Goal: Task Accomplishment & Management: Use online tool/utility

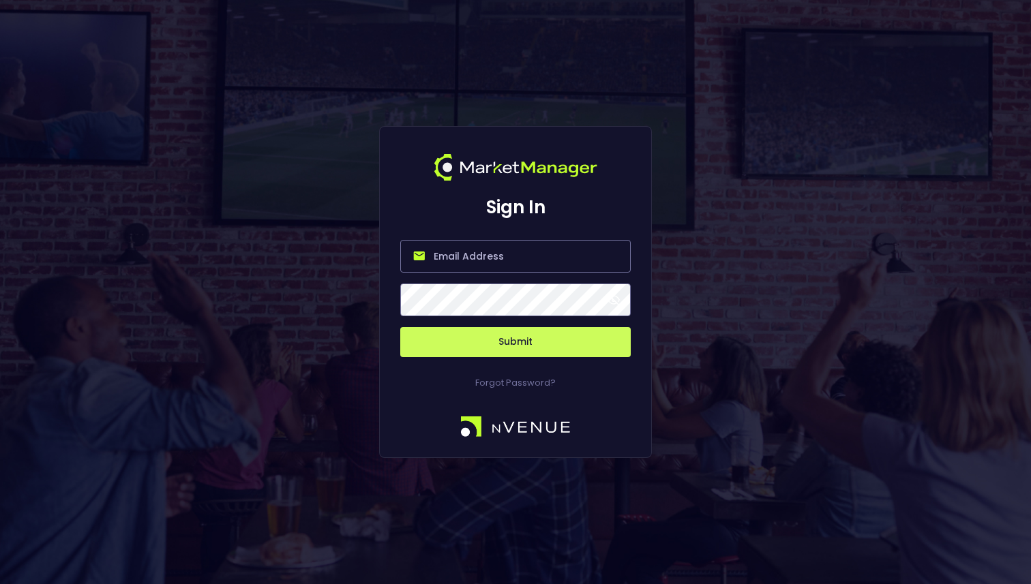
type input "[PERSON_NAME][EMAIL_ADDRESS][DOMAIN_NAME]"
click at [528, 346] on button "Submit" at bounding box center [515, 342] width 230 height 30
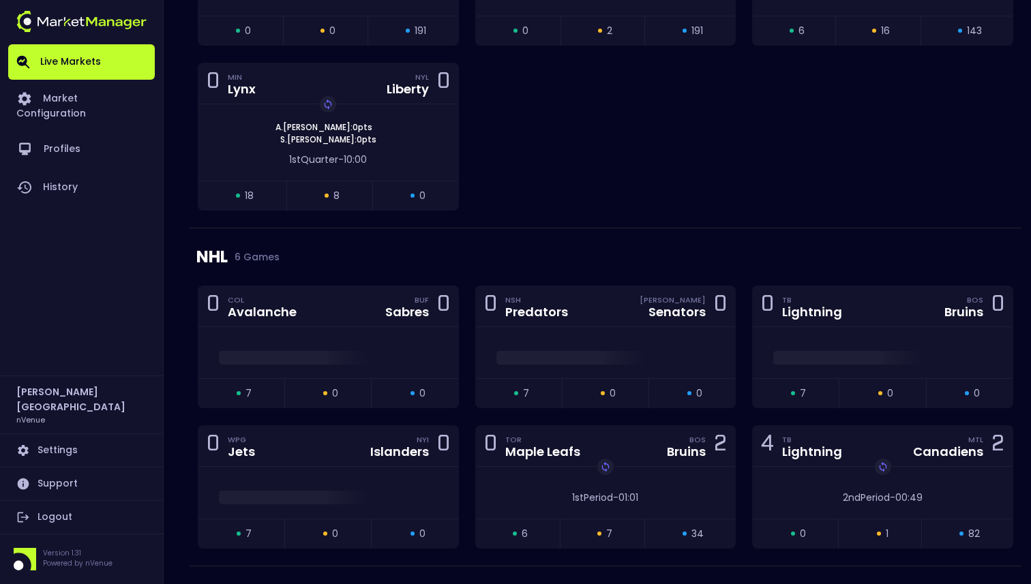
scroll to position [1247, 0]
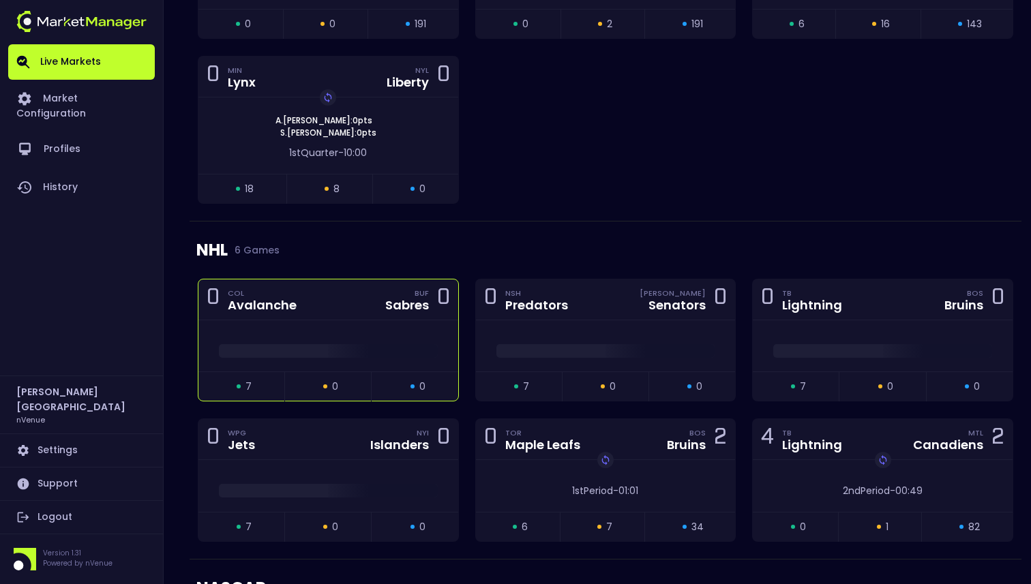
click at [346, 350] on span at bounding box center [328, 351] width 219 height 14
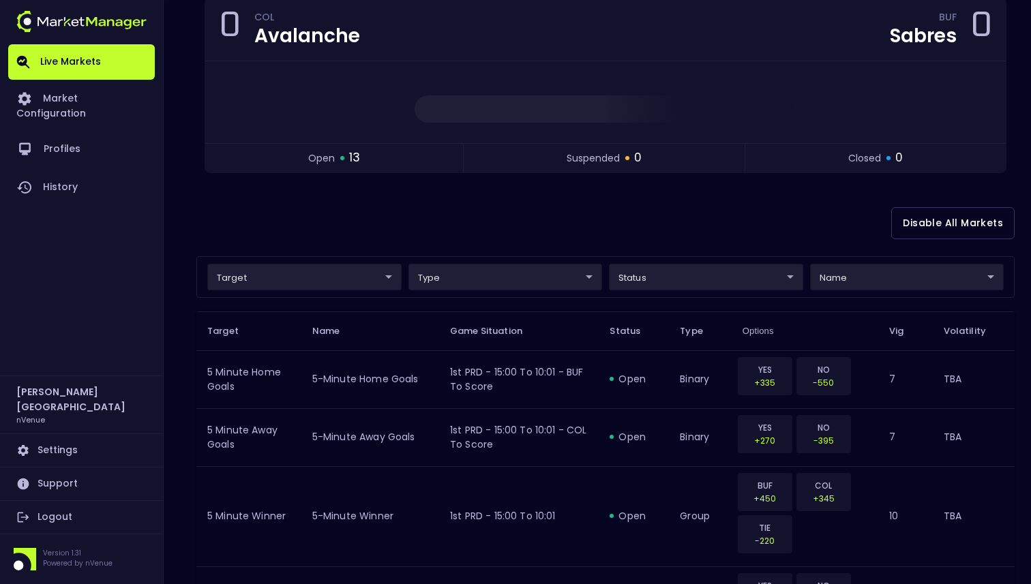
scroll to position [145, 0]
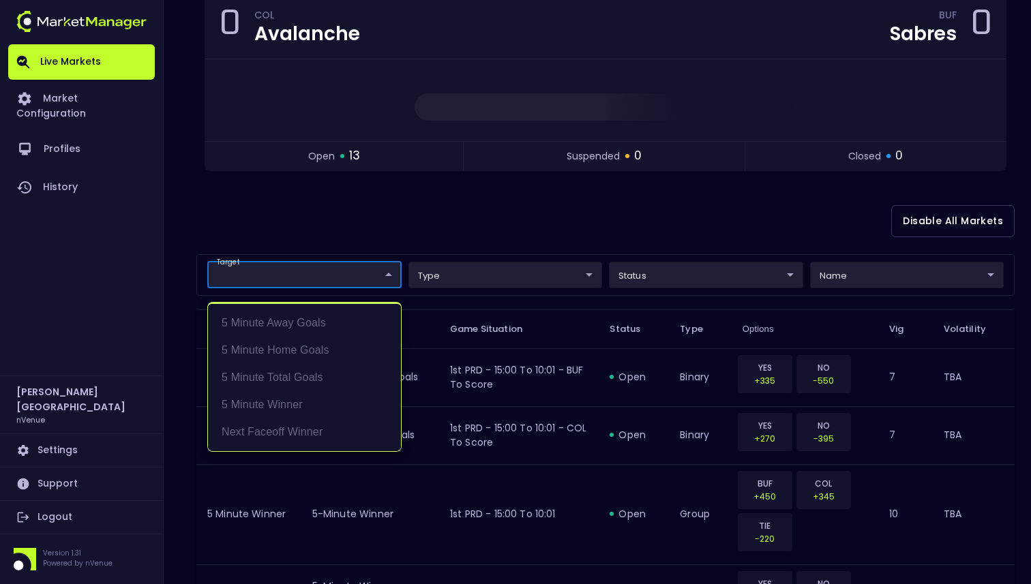
click at [353, 282] on body "Live Markets Market Configuration Profiles History Dominic Paris nVenue Setting…" at bounding box center [515, 555] width 1031 height 1400
click at [373, 247] on div at bounding box center [515, 292] width 1031 height 584
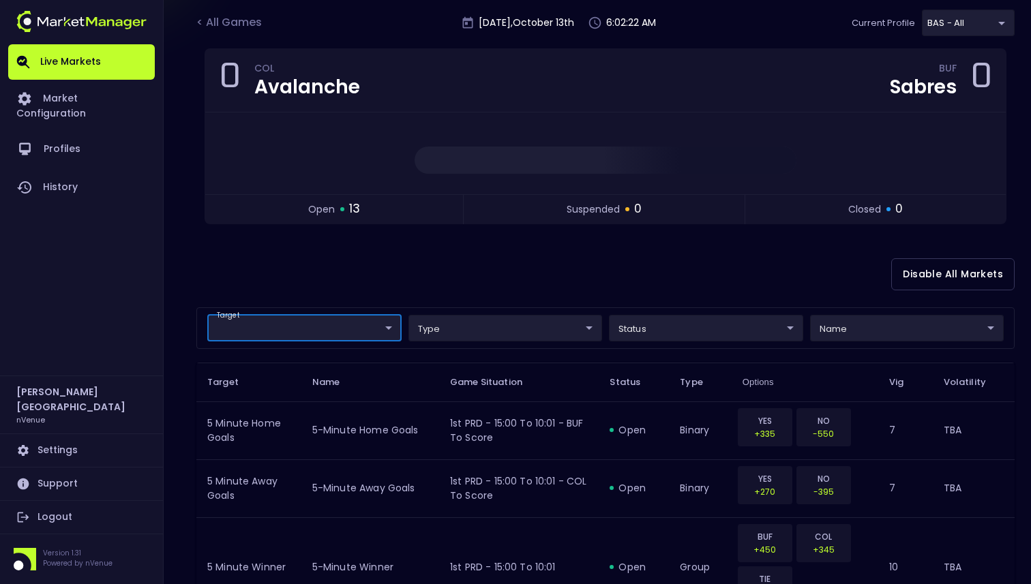
scroll to position [0, 0]
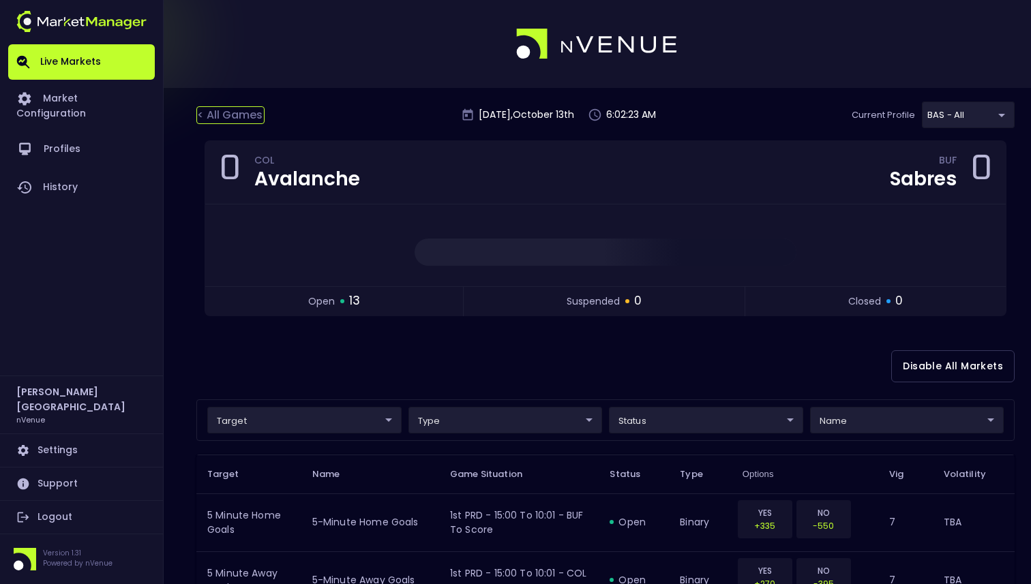
click at [252, 114] on div "< All Games" at bounding box center [230, 115] width 68 height 18
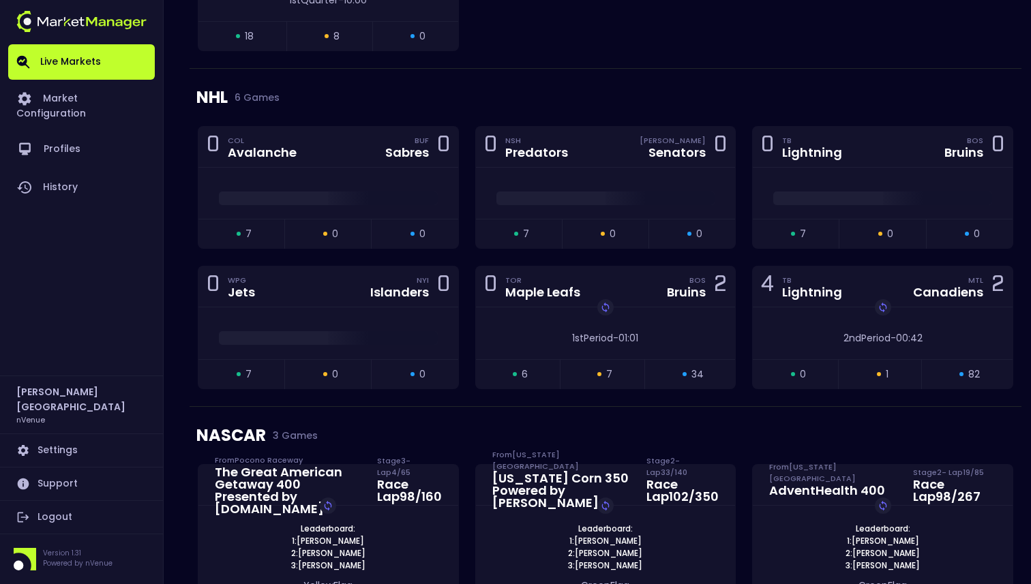
scroll to position [1409, 0]
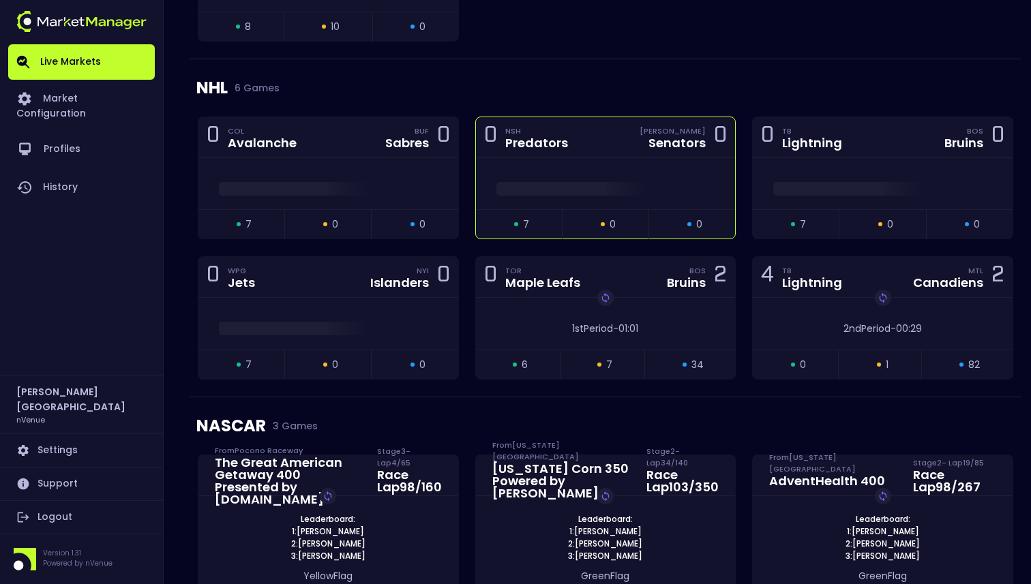
click at [612, 191] on span at bounding box center [605, 189] width 219 height 14
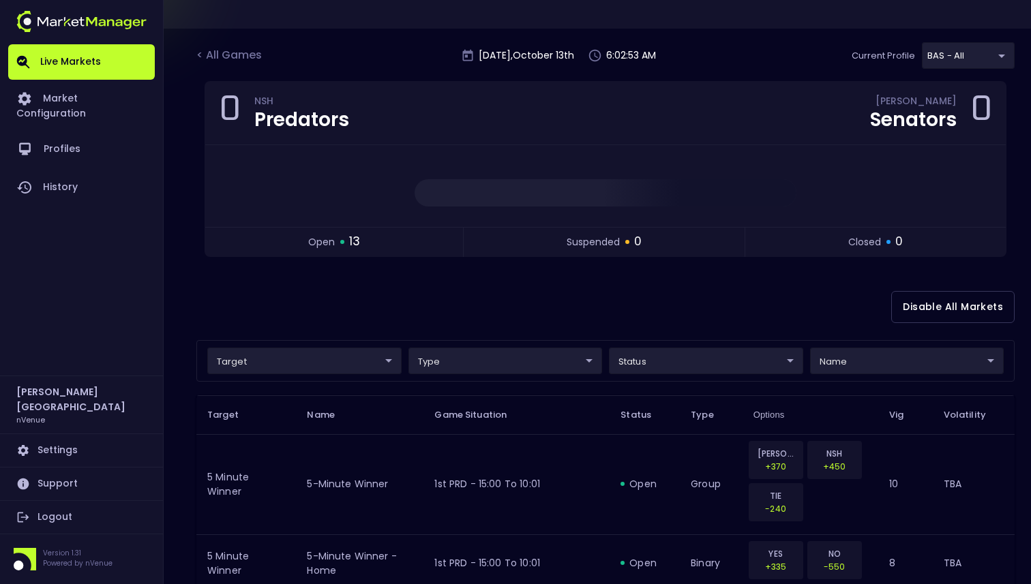
scroll to position [0, 0]
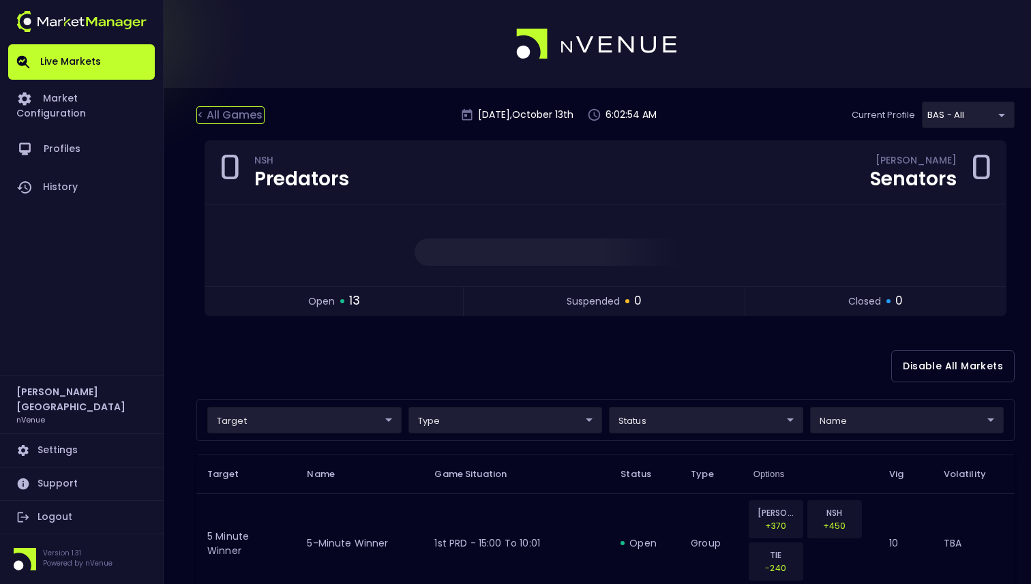
click at [243, 112] on div "< All Games" at bounding box center [230, 115] width 68 height 18
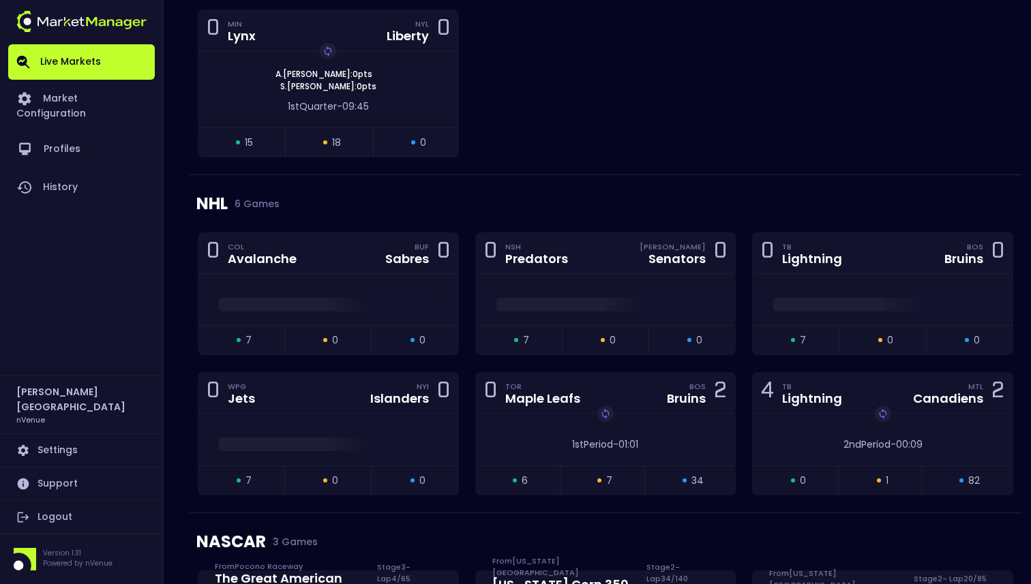
scroll to position [1292, 0]
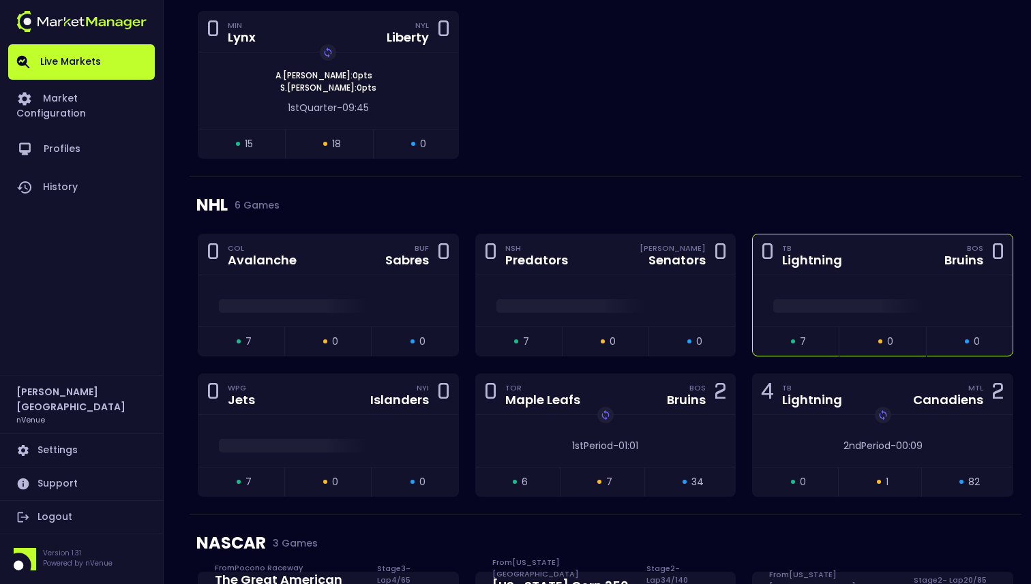
click at [858, 324] on div at bounding box center [883, 300] width 260 height 51
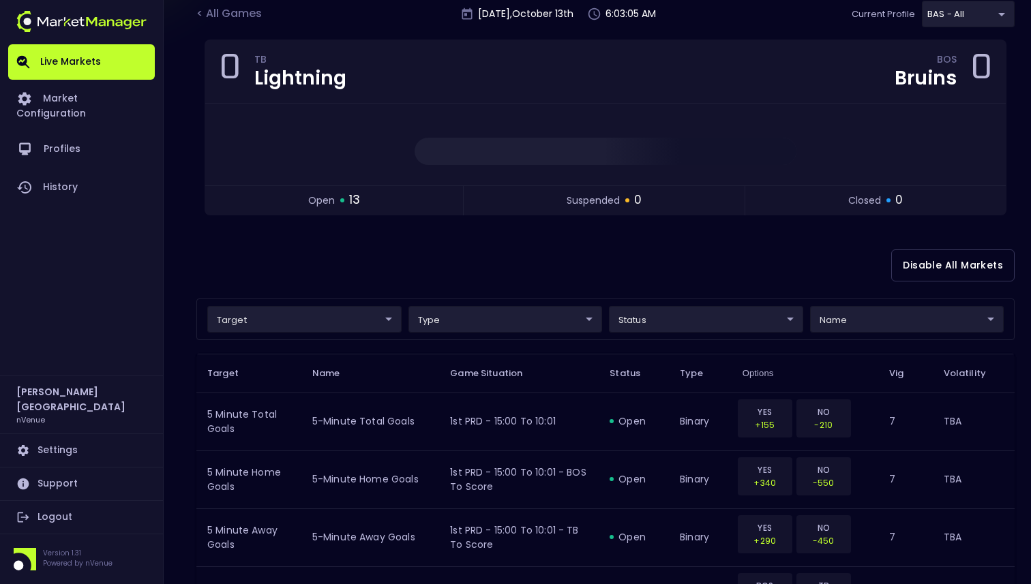
scroll to position [0, 0]
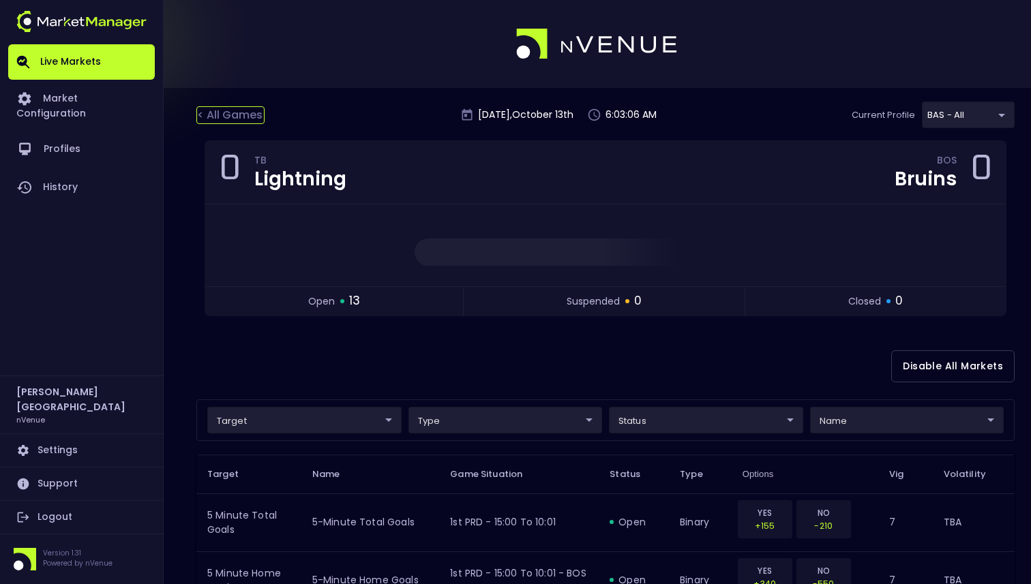
click at [240, 113] on div "< All Games" at bounding box center [230, 115] width 68 height 18
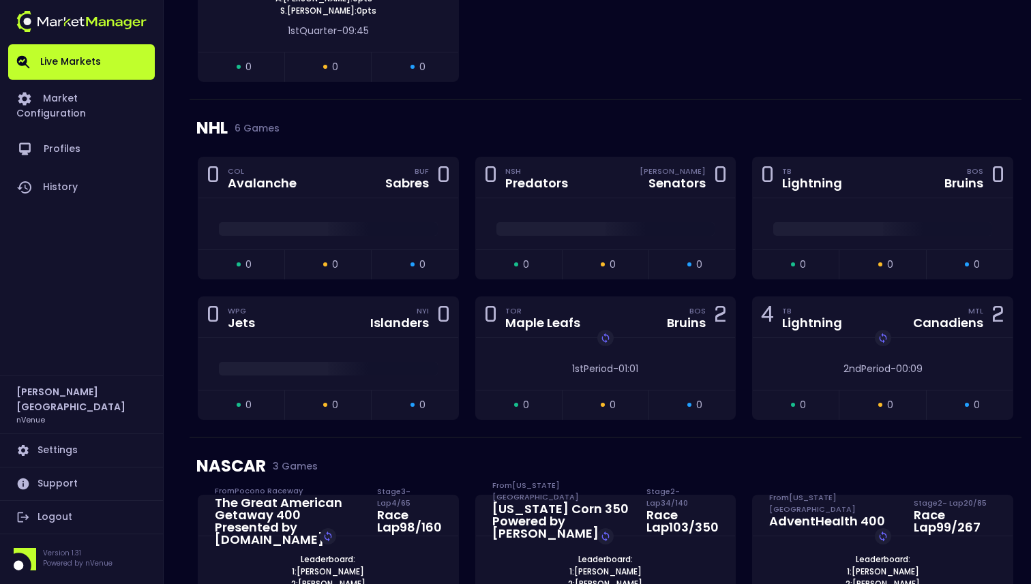
scroll to position [1351, 0]
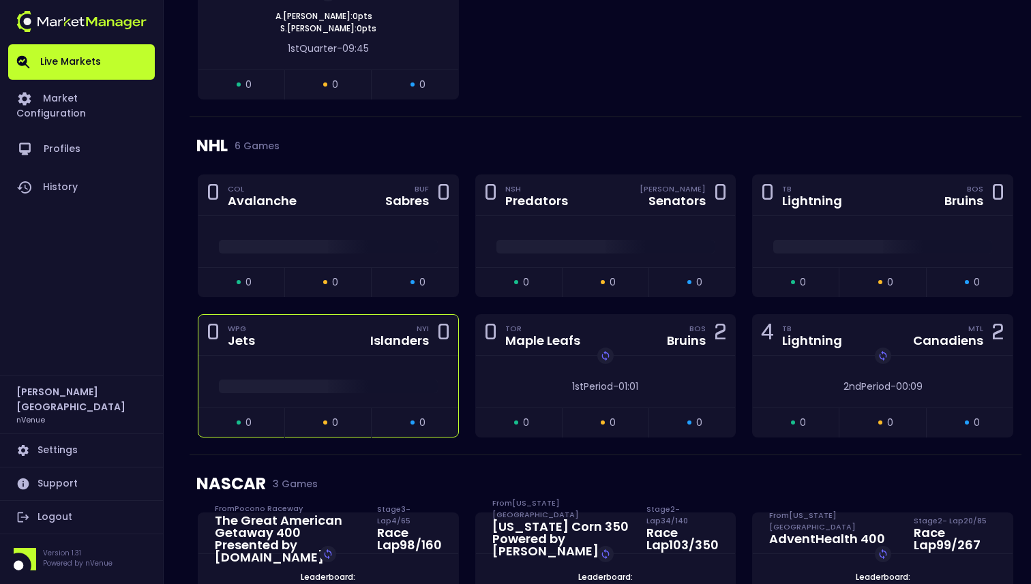
click at [378, 377] on div at bounding box center [328, 383] width 260 height 20
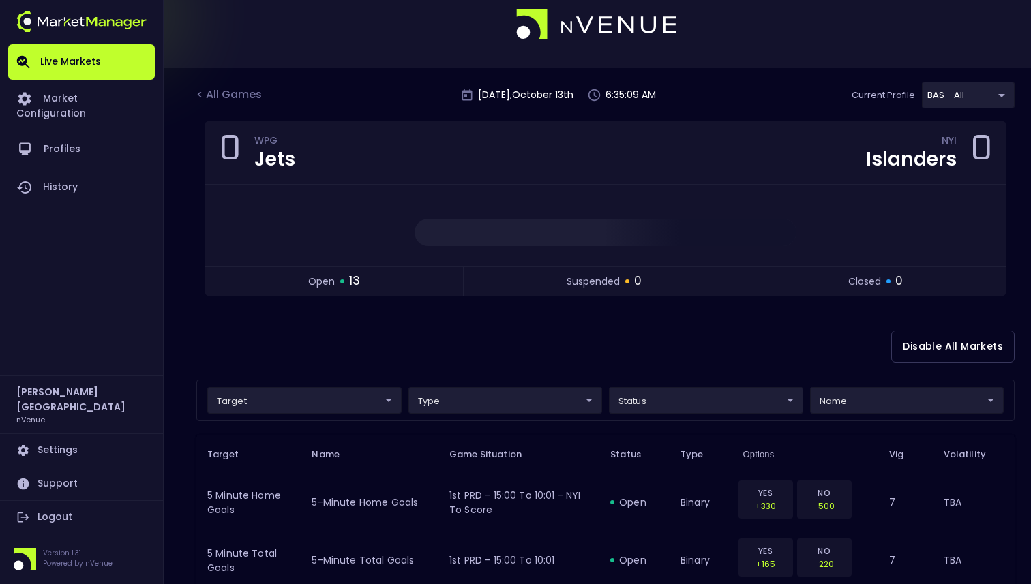
scroll to position [0, 0]
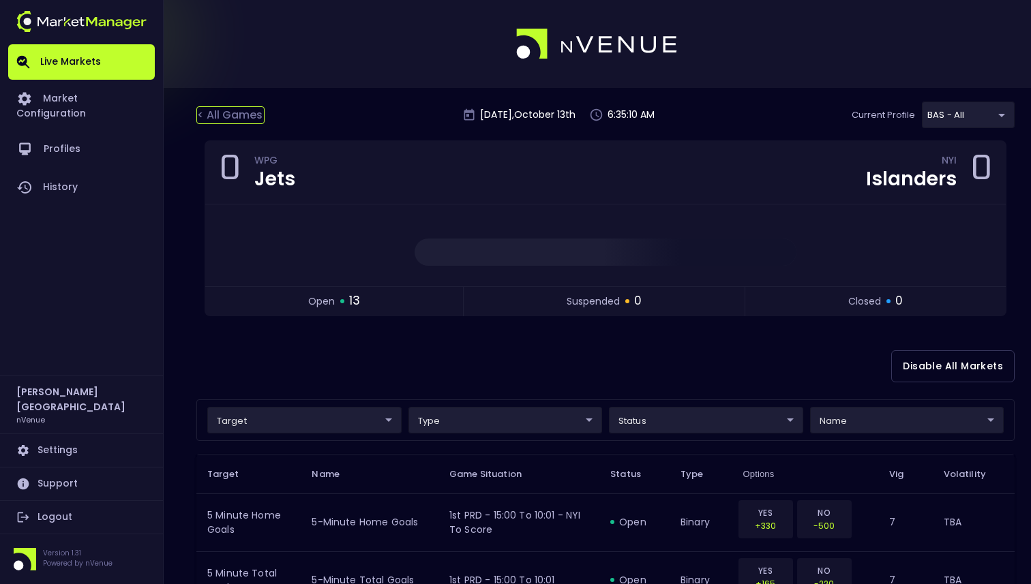
click at [232, 113] on div "< All Games" at bounding box center [230, 115] width 68 height 18
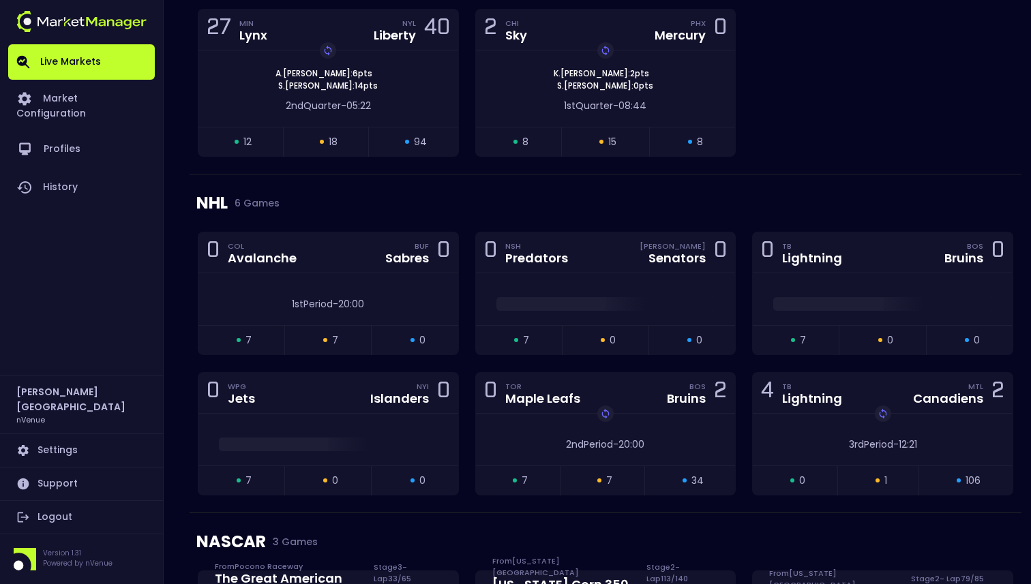
scroll to position [1392, 0]
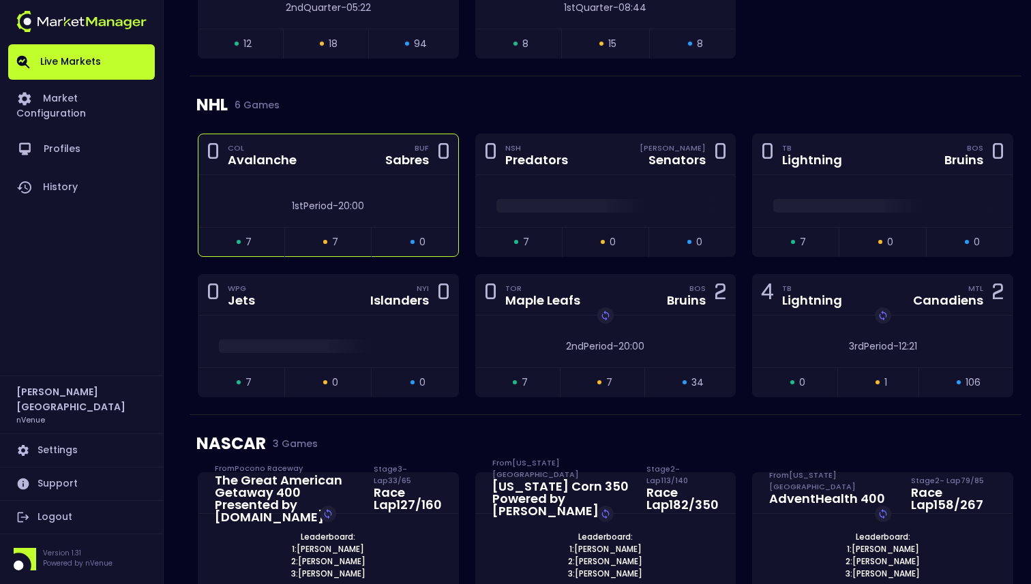
click at [414, 217] on div "1st Period - 20:00" at bounding box center [328, 201] width 260 height 52
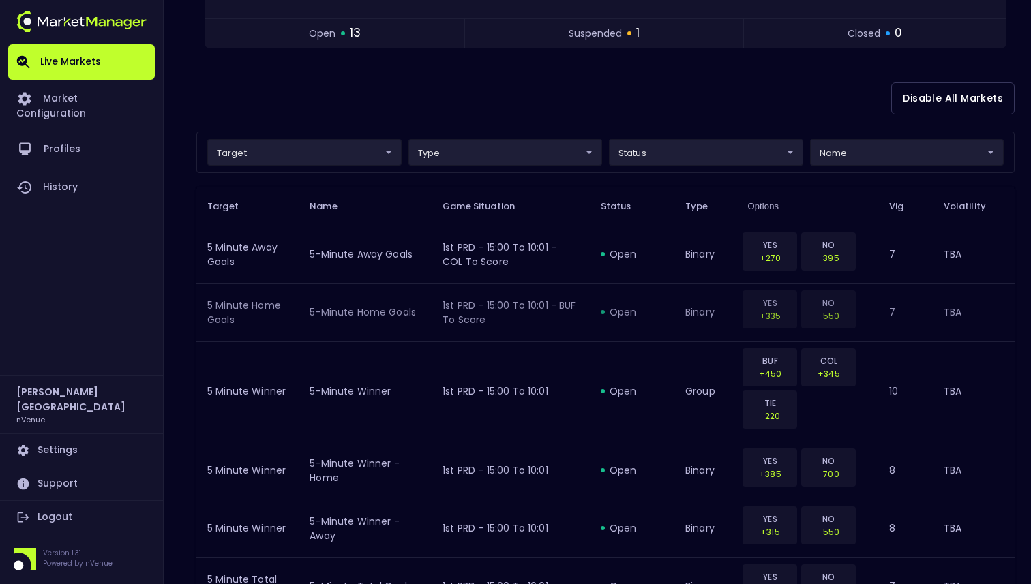
scroll to position [0, 0]
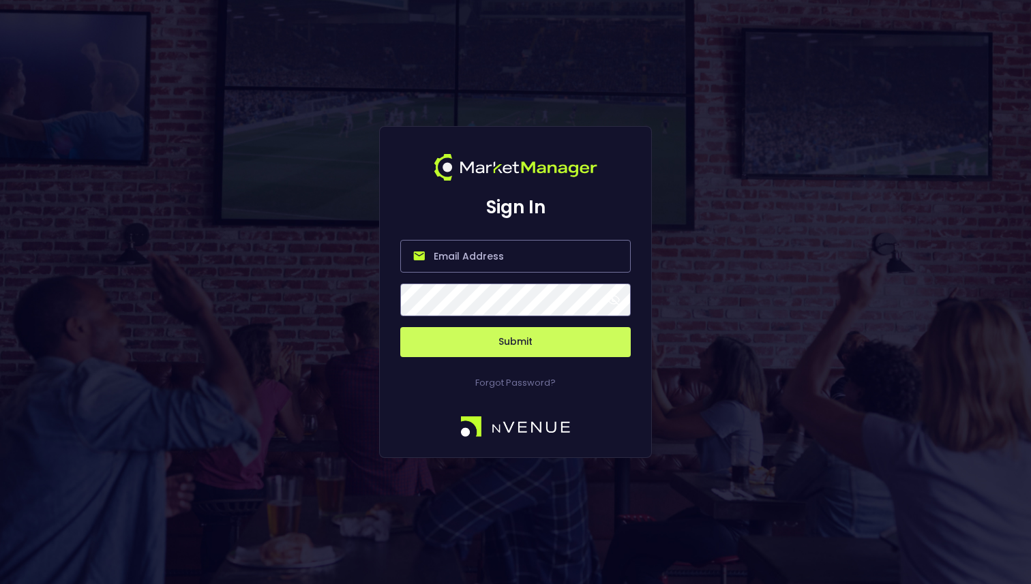
type input "[PERSON_NAME][EMAIL_ADDRESS][DOMAIN_NAME]"
click at [432, 339] on button "Submit" at bounding box center [515, 342] width 230 height 30
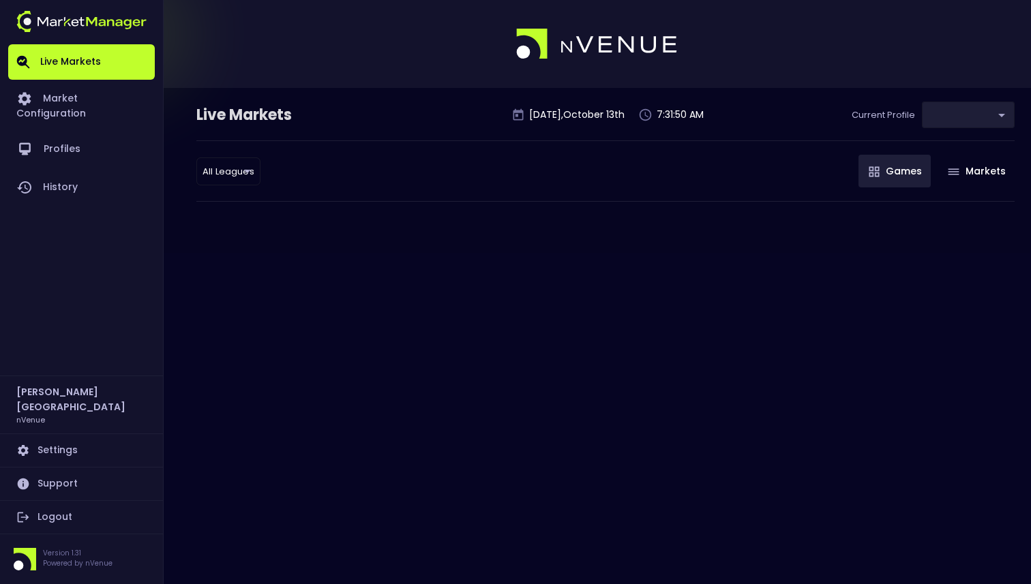
type input "0d810fa5-e353-4d9c-b11d-31f095cae871"
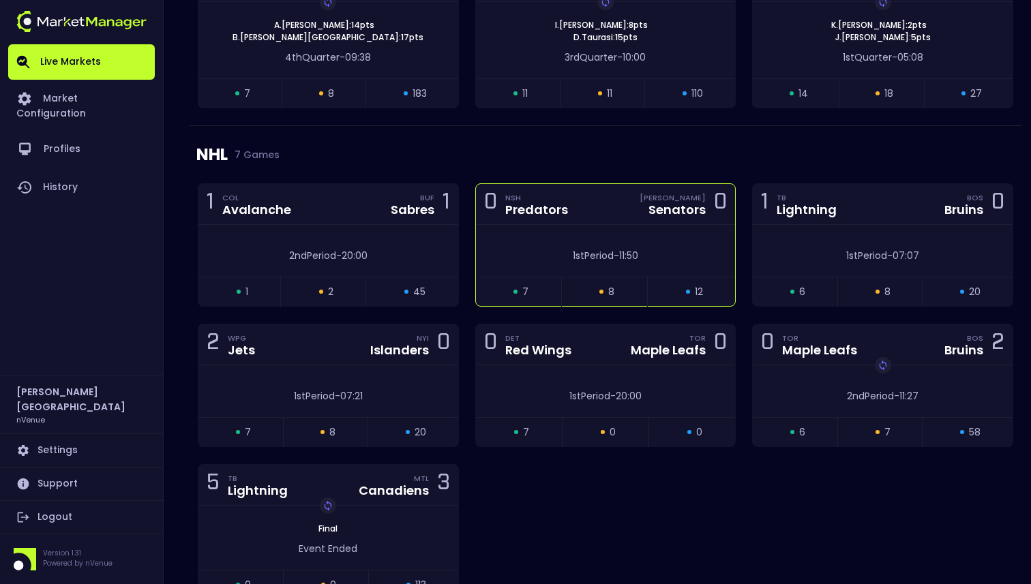
scroll to position [1331, 0]
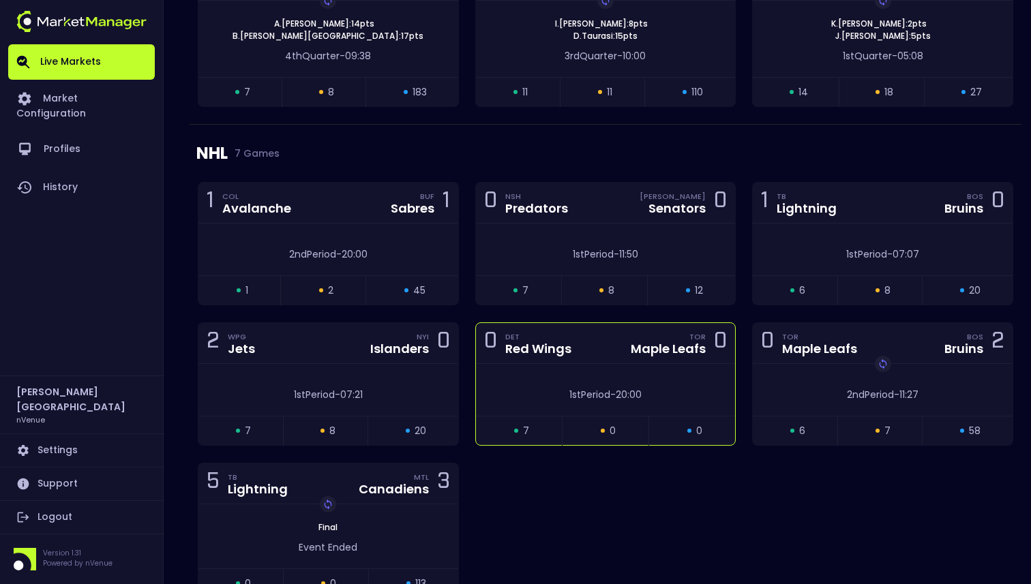
click at [519, 355] on div "Red Wings" at bounding box center [538, 349] width 66 height 12
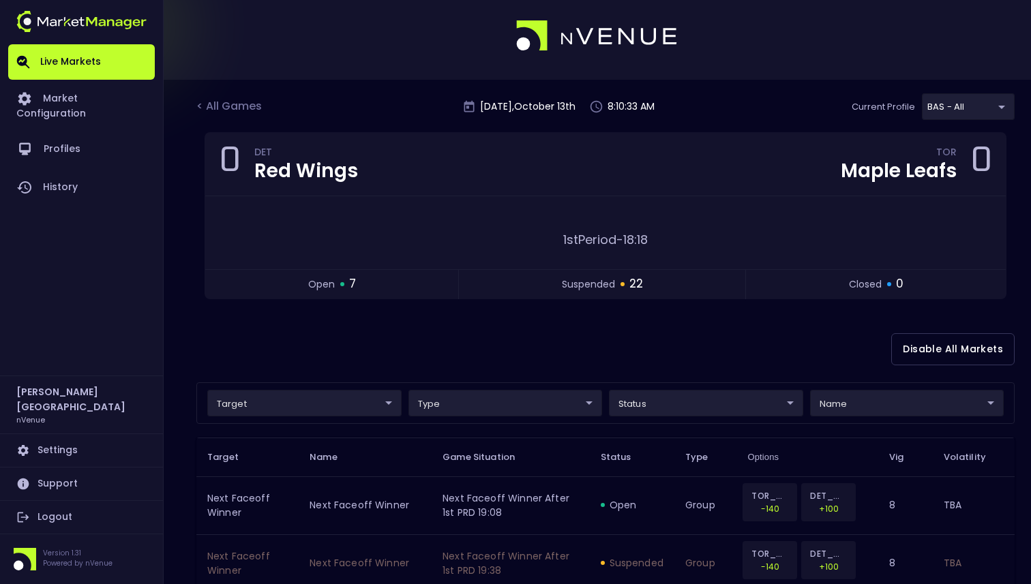
scroll to position [0, 0]
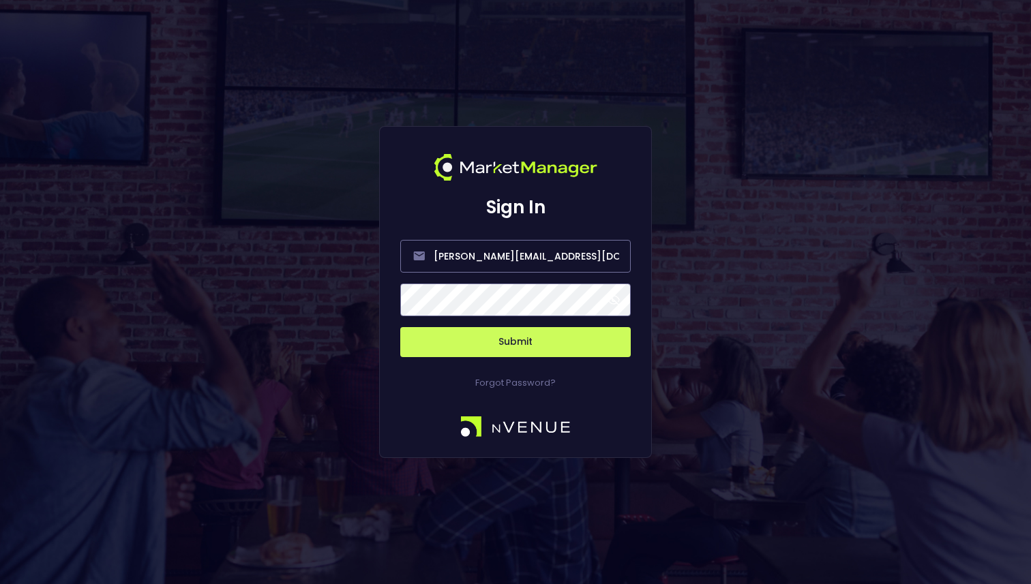
click at [547, 340] on button "Submit" at bounding box center [515, 342] width 230 height 30
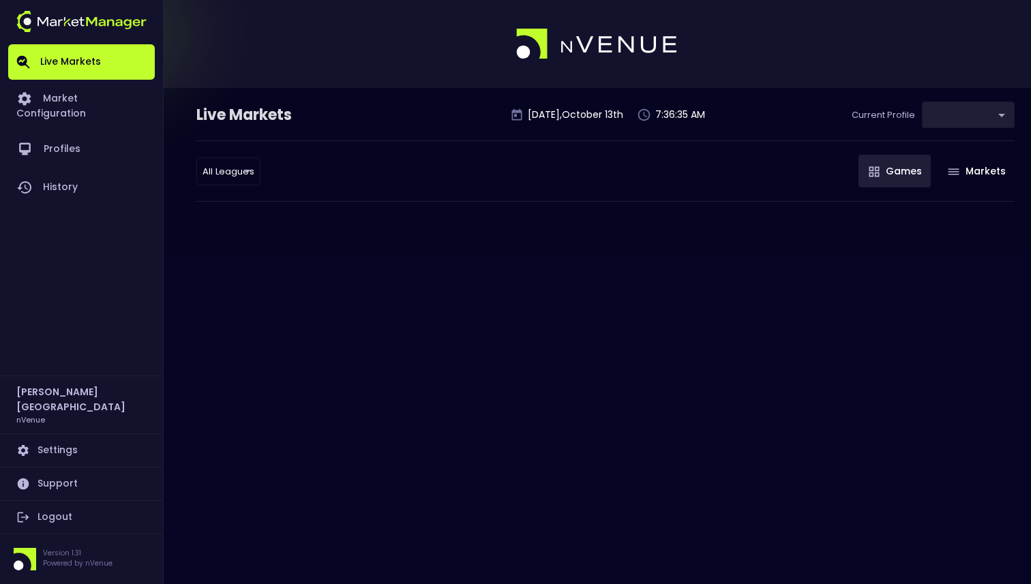
type input "0d810fa5-e353-4d9c-b11d-31f095cae871"
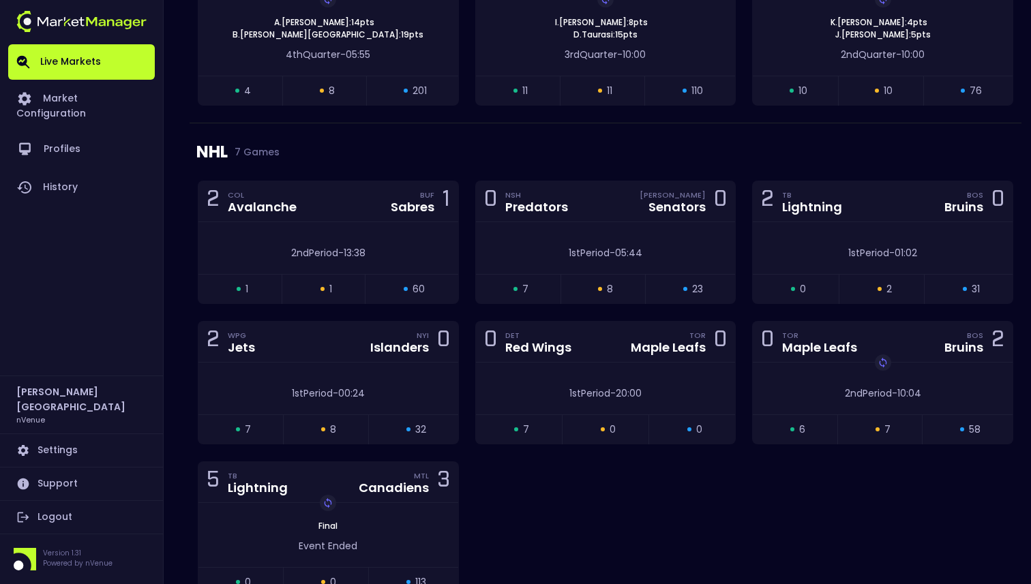
scroll to position [1358, 0]
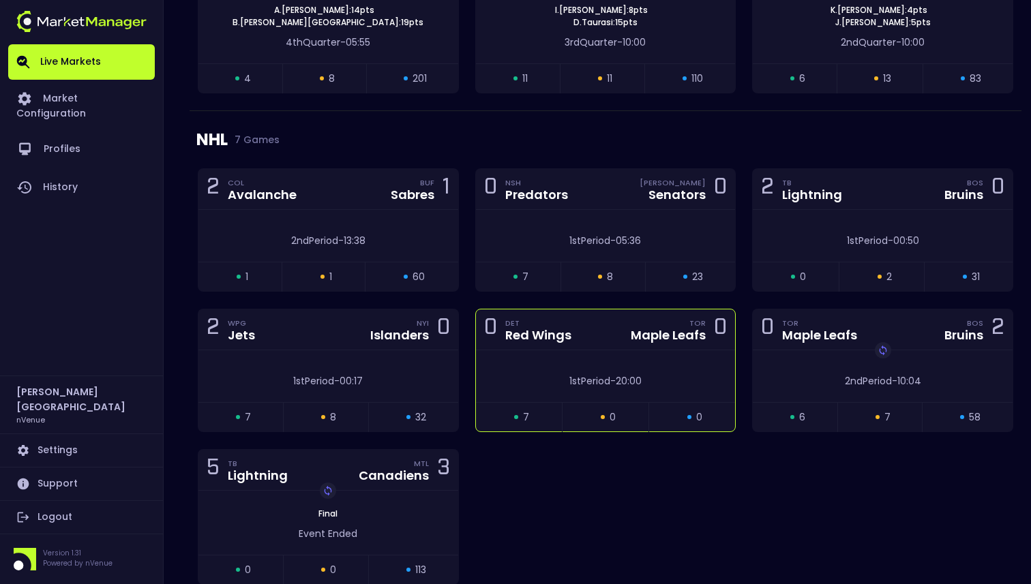
click at [547, 363] on div "1st Period - 20:00" at bounding box center [606, 376] width 260 height 52
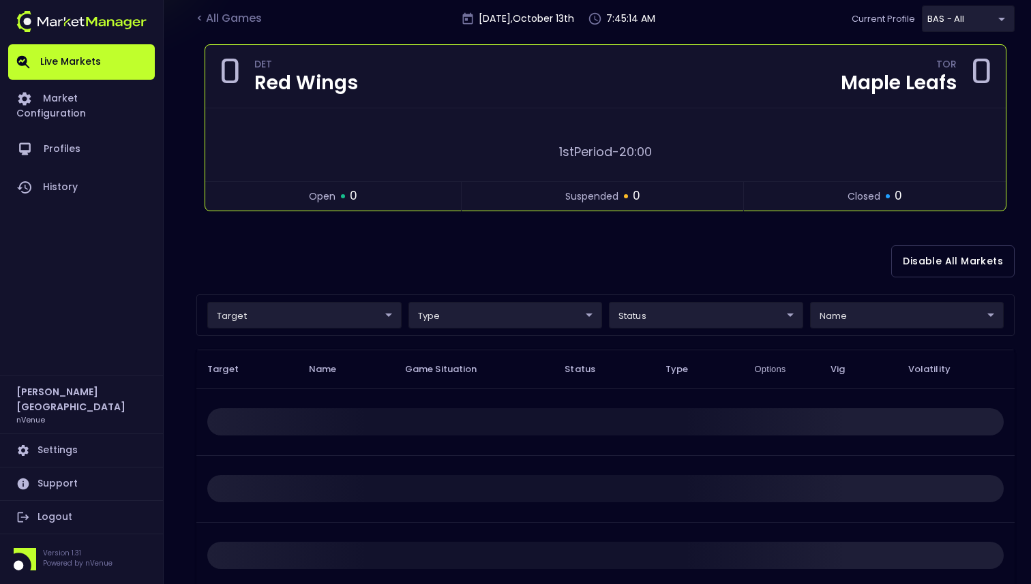
scroll to position [104, 0]
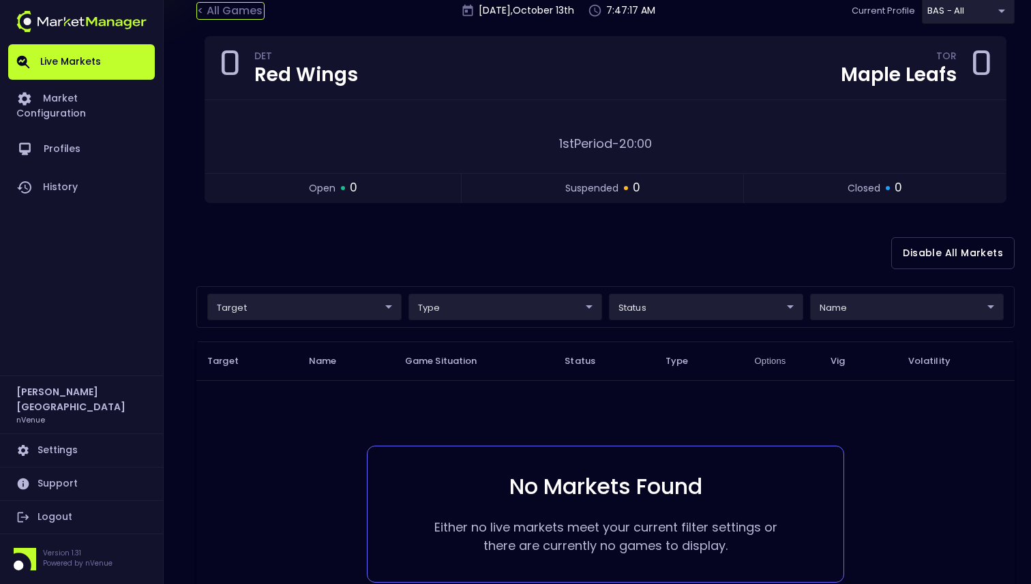
click at [232, 13] on div "< All Games" at bounding box center [230, 11] width 68 height 18
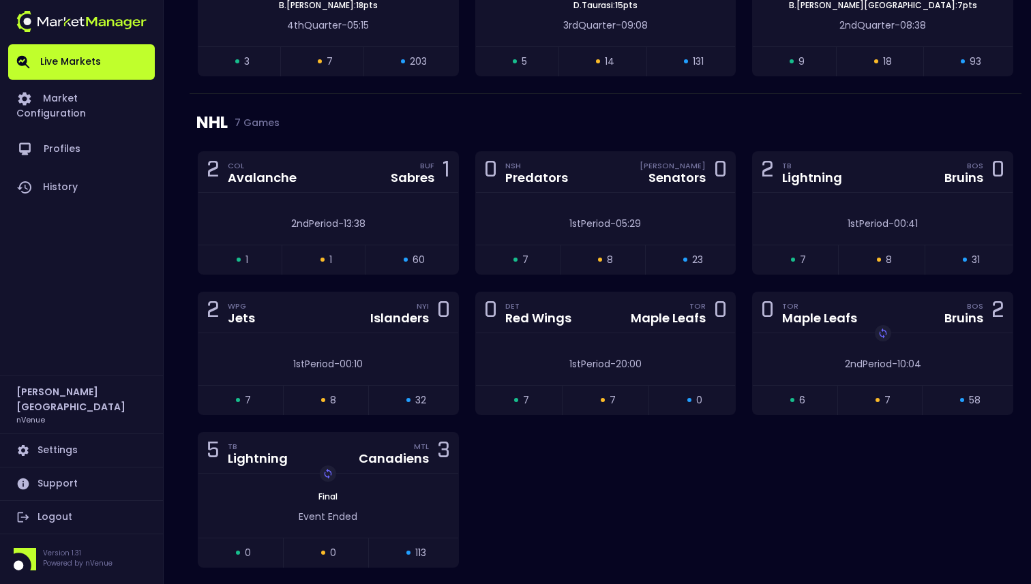
scroll to position [1376, 0]
click at [562, 359] on div "1st Period - 20:00" at bounding box center [605, 364] width 219 height 14
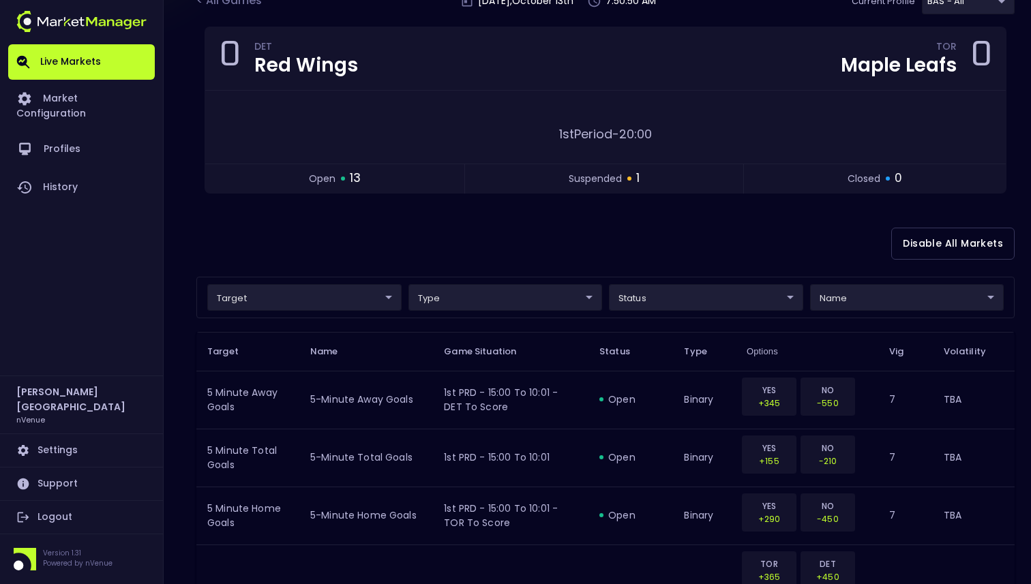
scroll to position [0, 0]
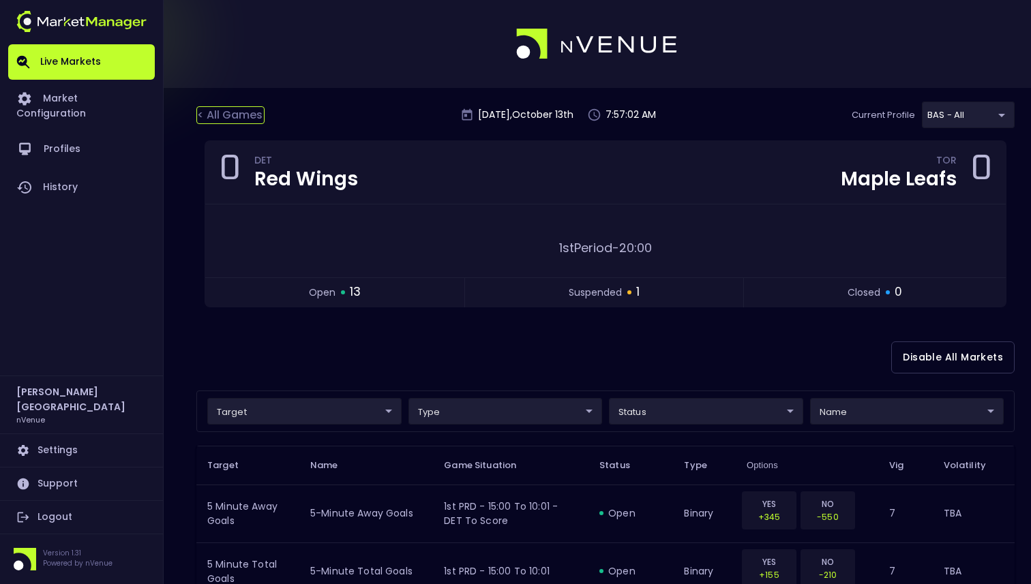
click at [254, 112] on div "< All Games" at bounding box center [230, 115] width 68 height 18
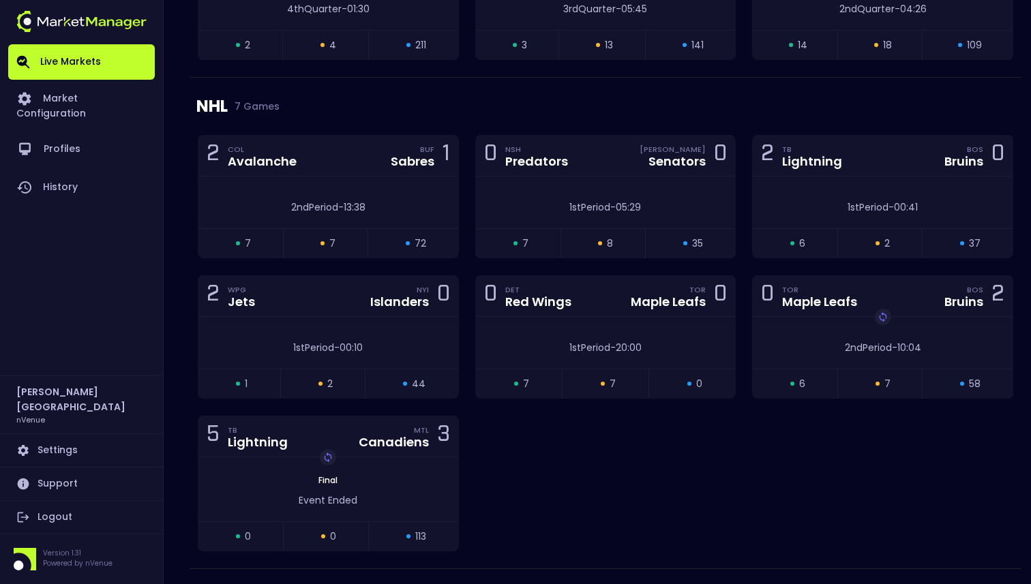
scroll to position [1411, 0]
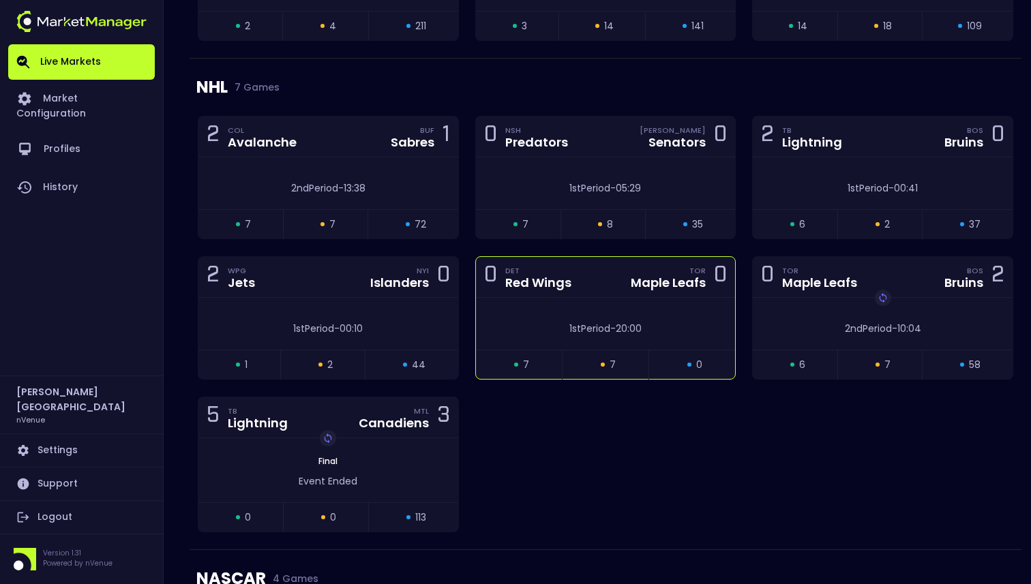
click at [591, 312] on div "1st Period - 20:00" at bounding box center [606, 324] width 260 height 52
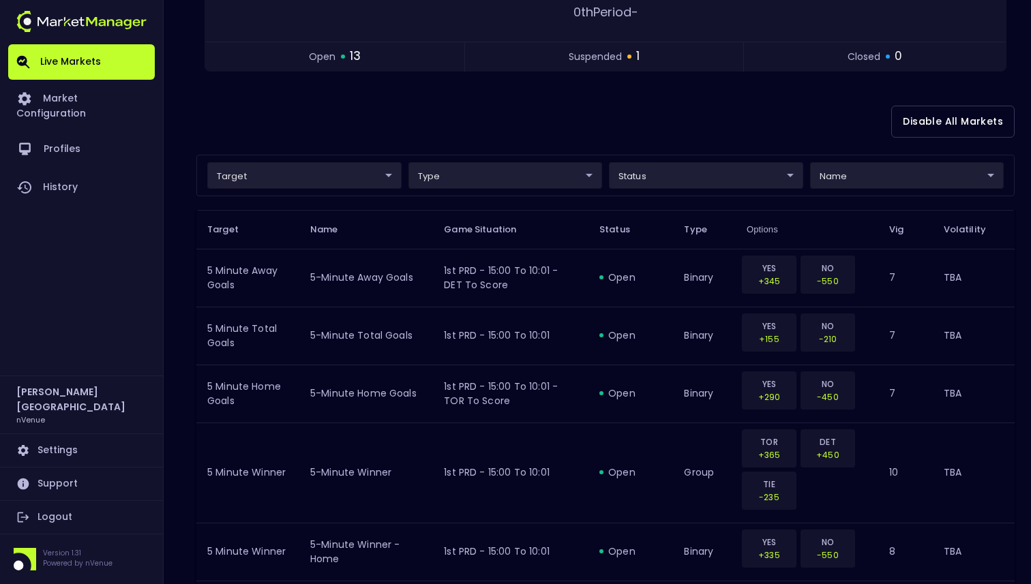
scroll to position [0, 0]
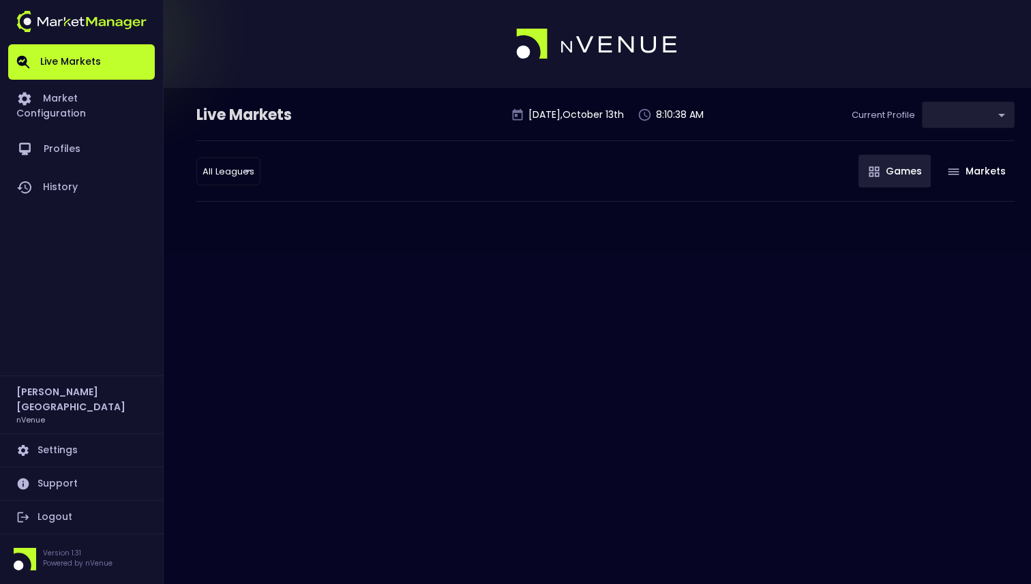
type input "0d810fa5-e353-4d9c-b11d-31f095cae871"
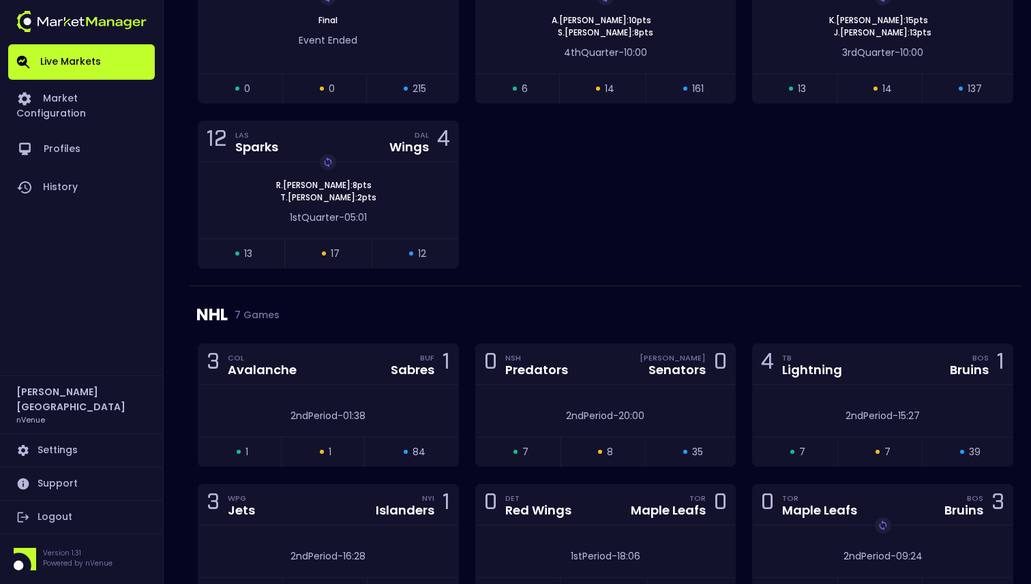
scroll to position [1665, 0]
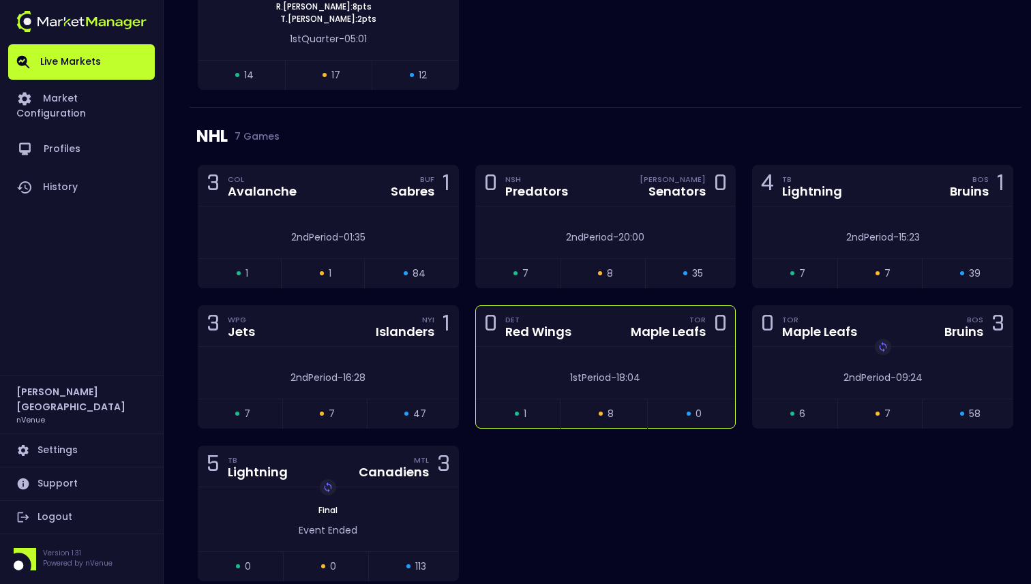
click at [603, 360] on div "1st Period - 18:04" at bounding box center [606, 373] width 260 height 52
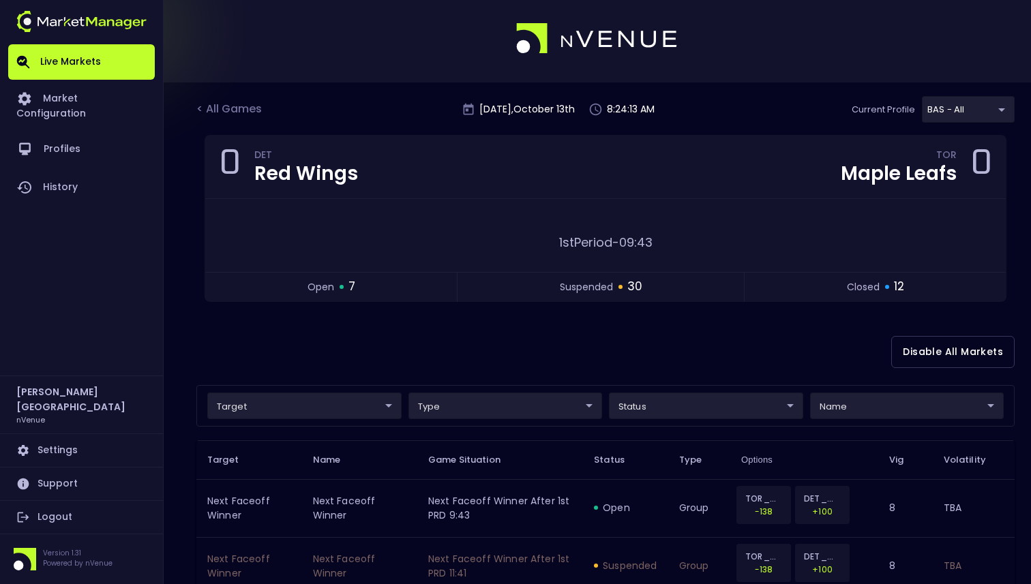
scroll to position [0, 0]
